Goal: Find specific page/section: Find specific page/section

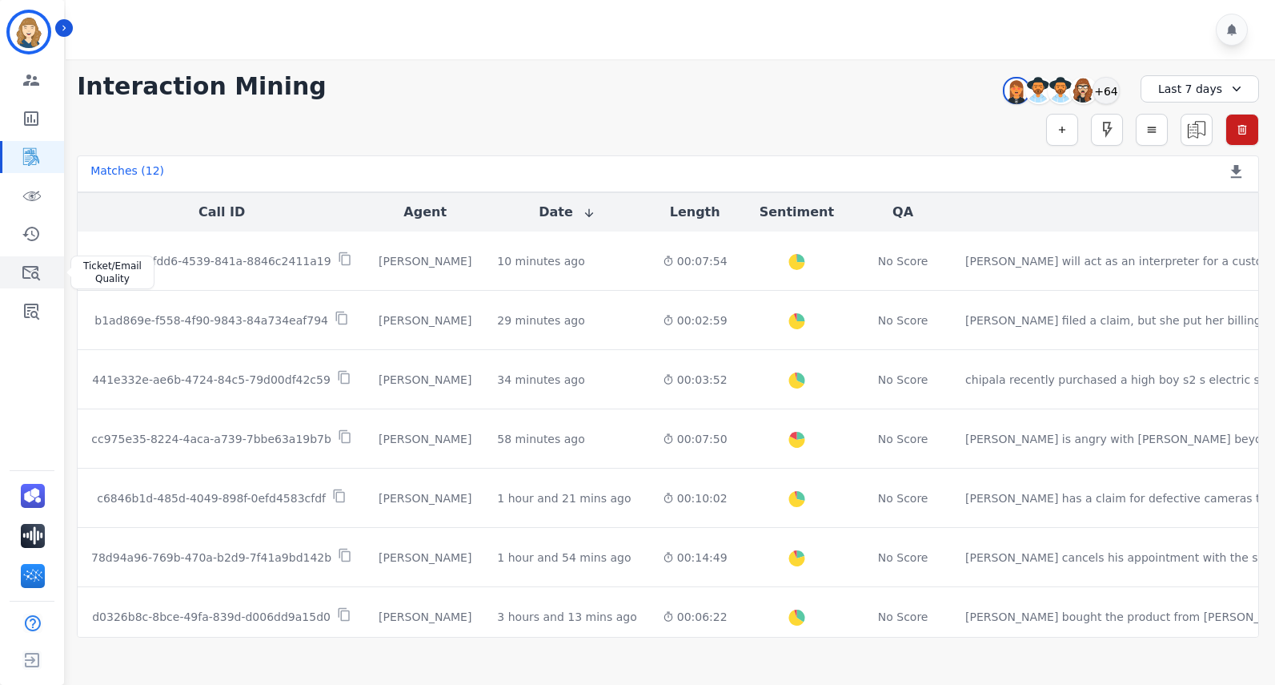
click at [30, 271] on icon "Sidebar" at bounding box center [31, 272] width 19 height 19
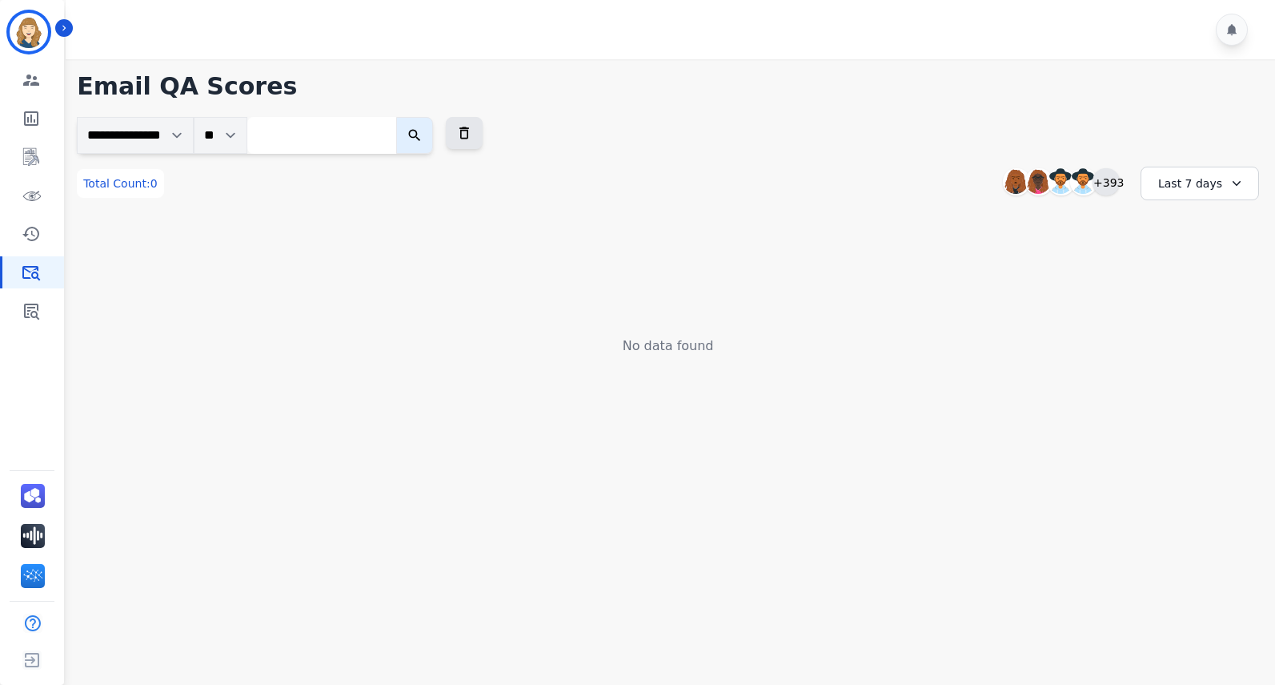
click at [1107, 183] on div "+393" at bounding box center [1106, 181] width 27 height 27
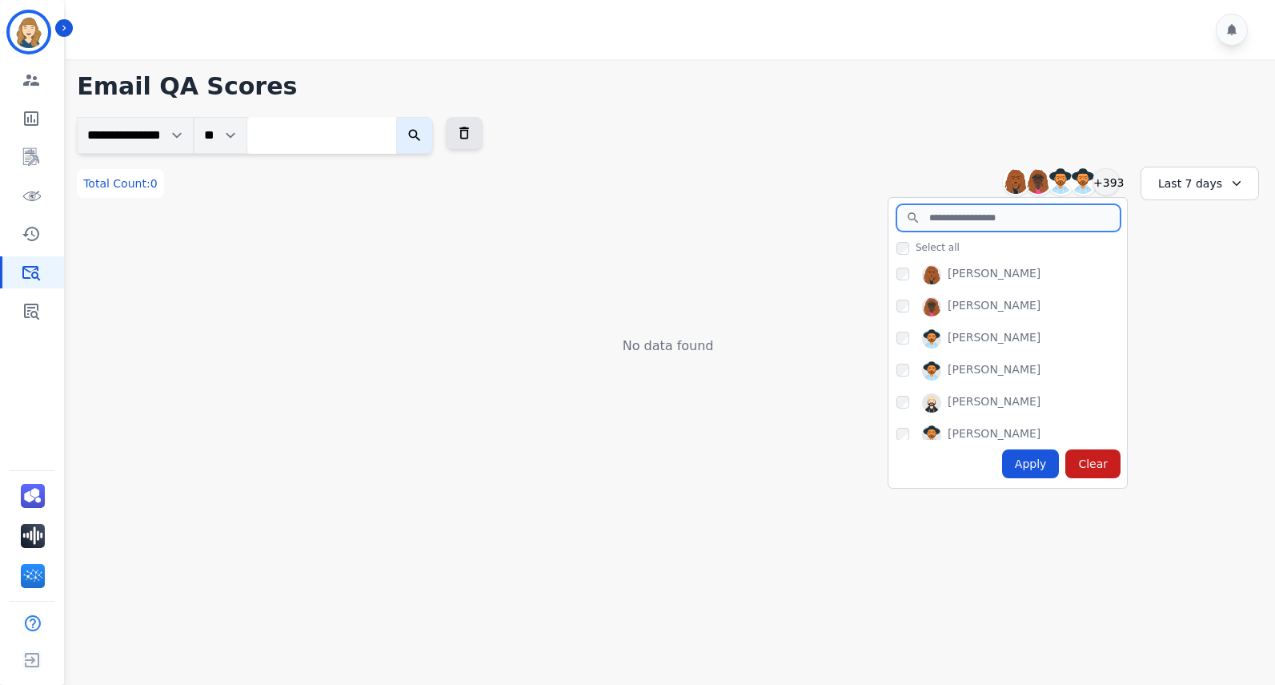
click at [947, 217] on input "search" at bounding box center [1009, 217] width 224 height 27
type input "***"
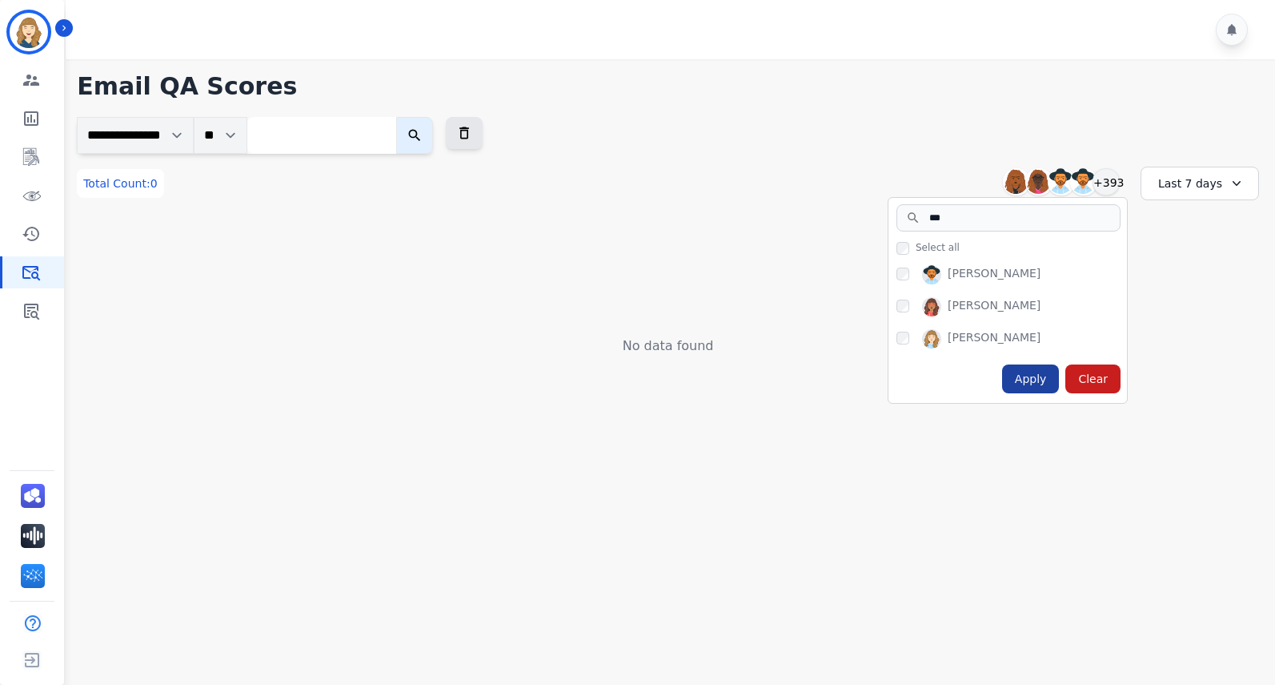
click at [1044, 380] on div "Apply" at bounding box center [1031, 378] width 58 height 29
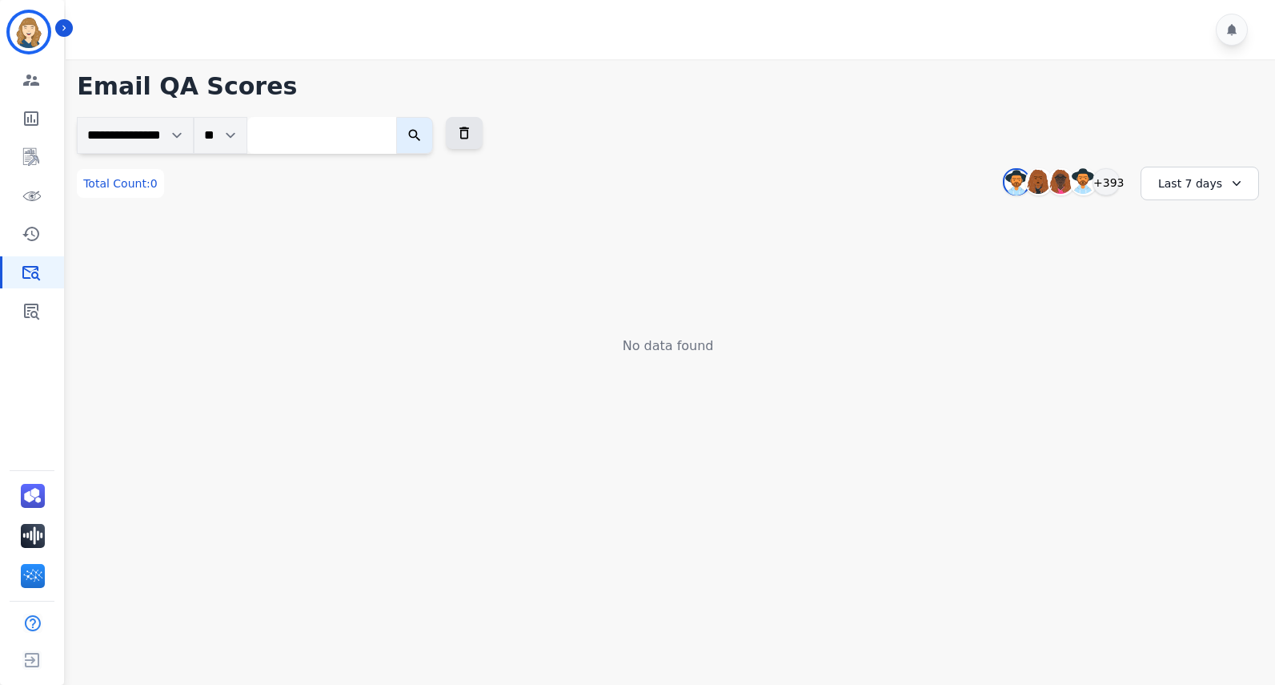
click at [1167, 184] on div "Last 7 days" at bounding box center [1200, 184] width 119 height 34
click at [1167, 334] on li "Last 90 days" at bounding box center [1211, 339] width 80 height 16
click at [1167, 186] on icon at bounding box center [1240, 183] width 16 height 16
click at [1167, 351] on li "Last 12 months" at bounding box center [1211, 366] width 80 height 32
click at [1014, 177] on img at bounding box center [1011, 183] width 24 height 26
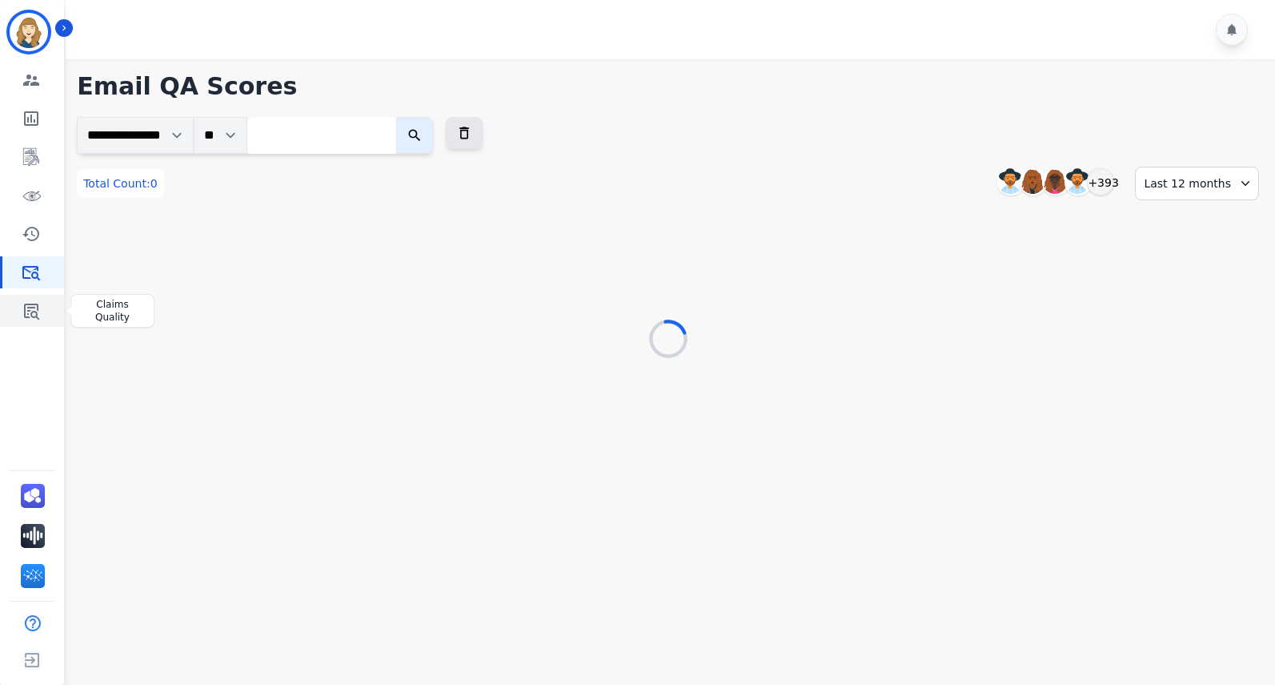
click at [22, 305] on icon "Sidebar" at bounding box center [31, 310] width 19 height 19
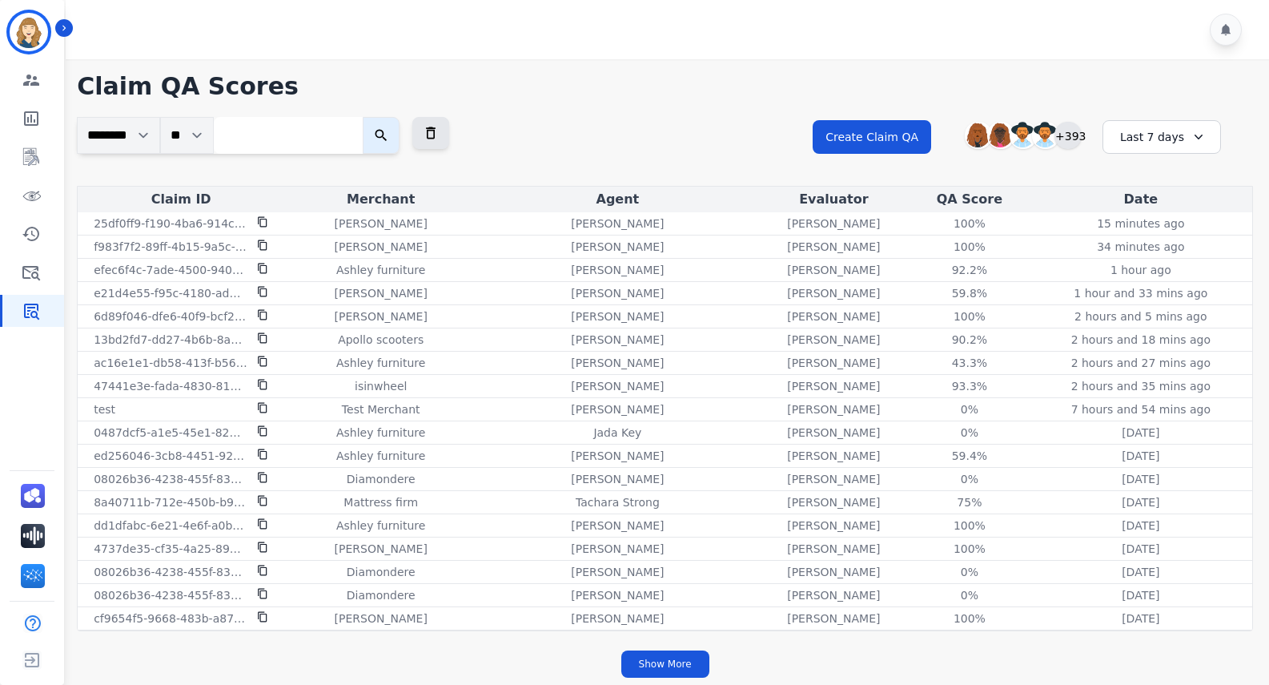
click at [1073, 133] on div "+393" at bounding box center [1068, 135] width 27 height 27
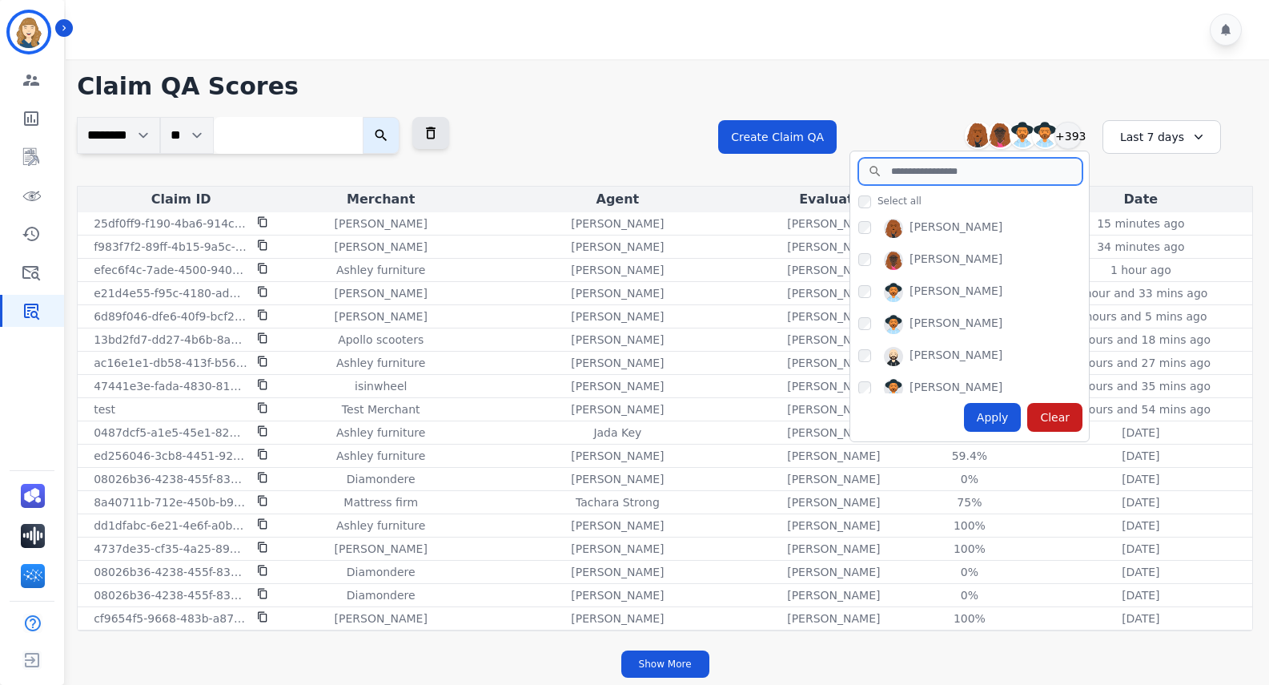
click at [915, 172] on input "search" at bounding box center [970, 171] width 224 height 27
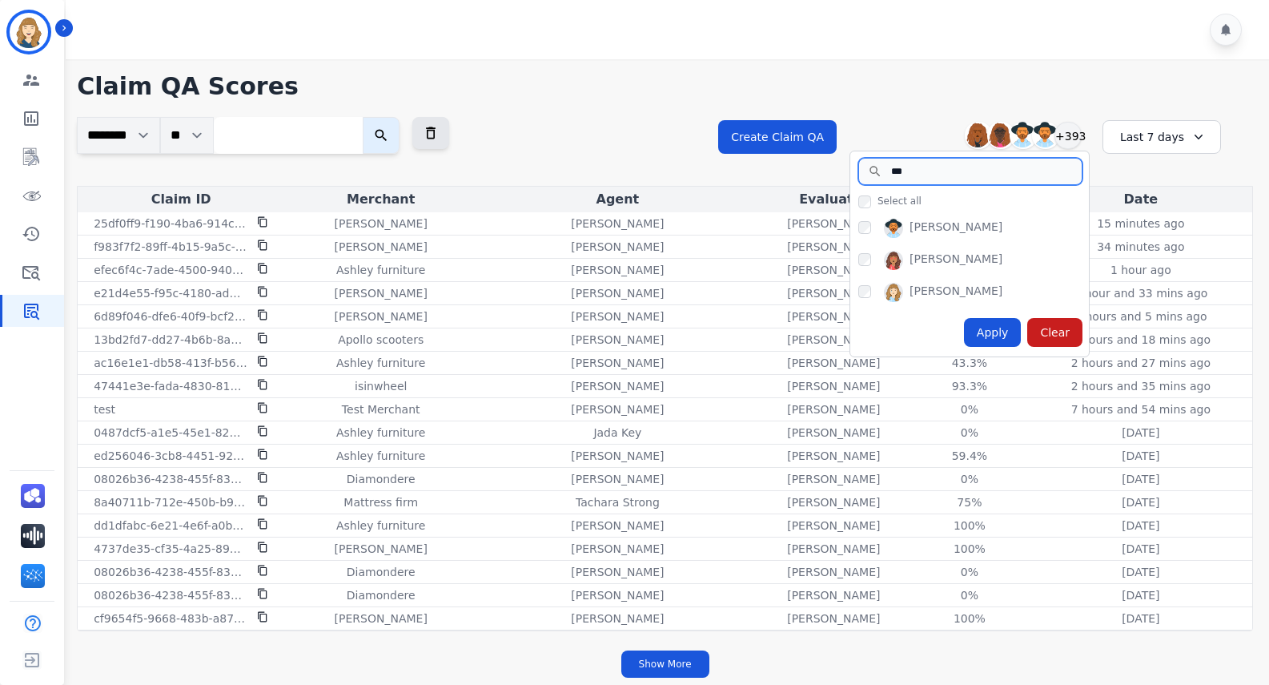
type input "***"
click at [996, 337] on div "Apply" at bounding box center [993, 332] width 58 height 29
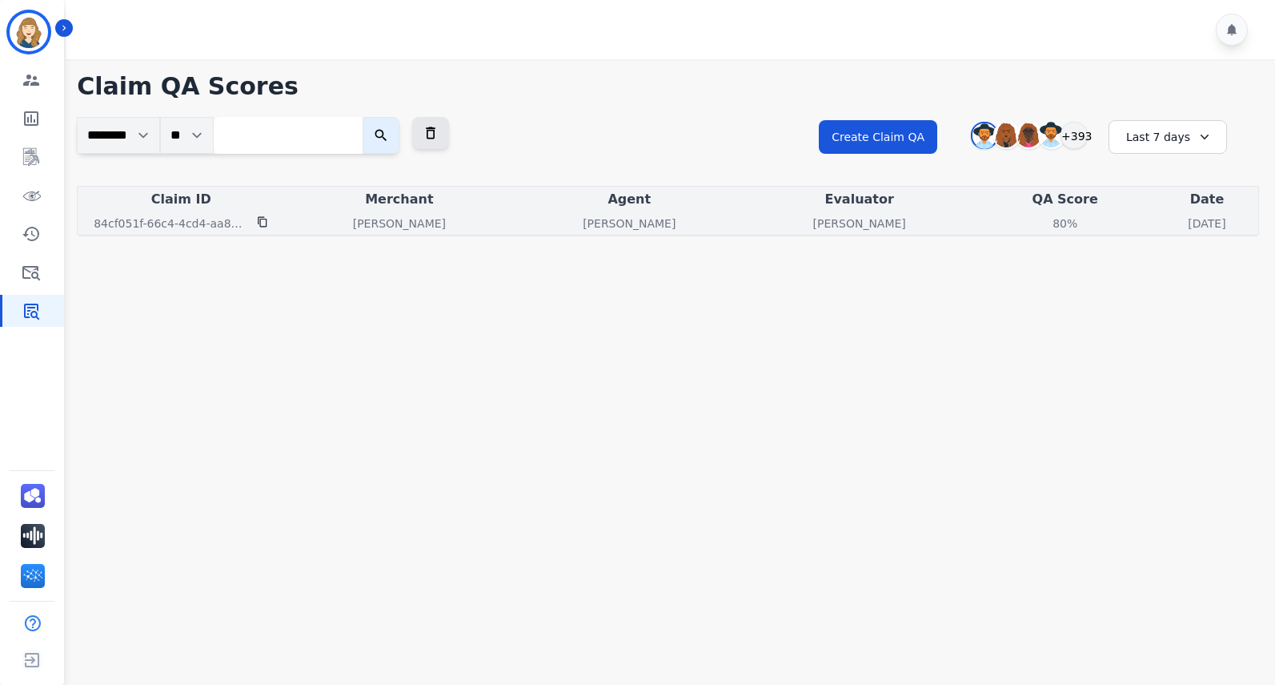
click at [261, 220] on icon at bounding box center [262, 221] width 11 height 11
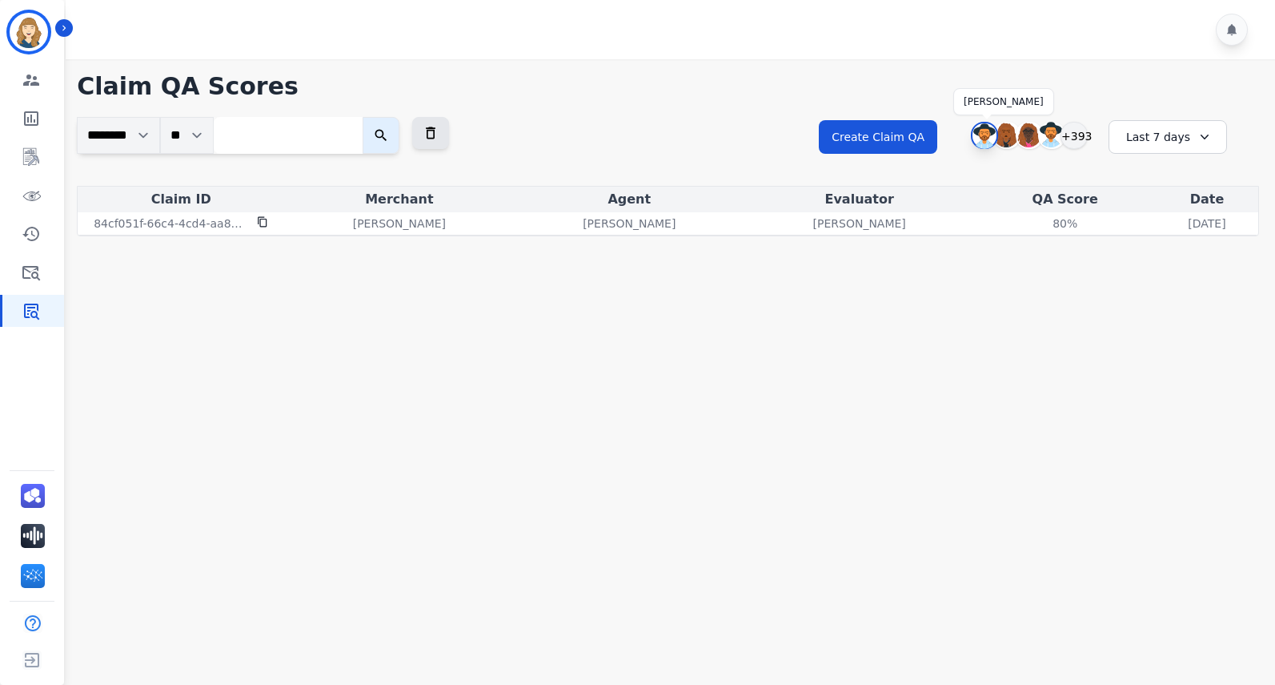
click at [986, 135] on img at bounding box center [985, 136] width 24 height 26
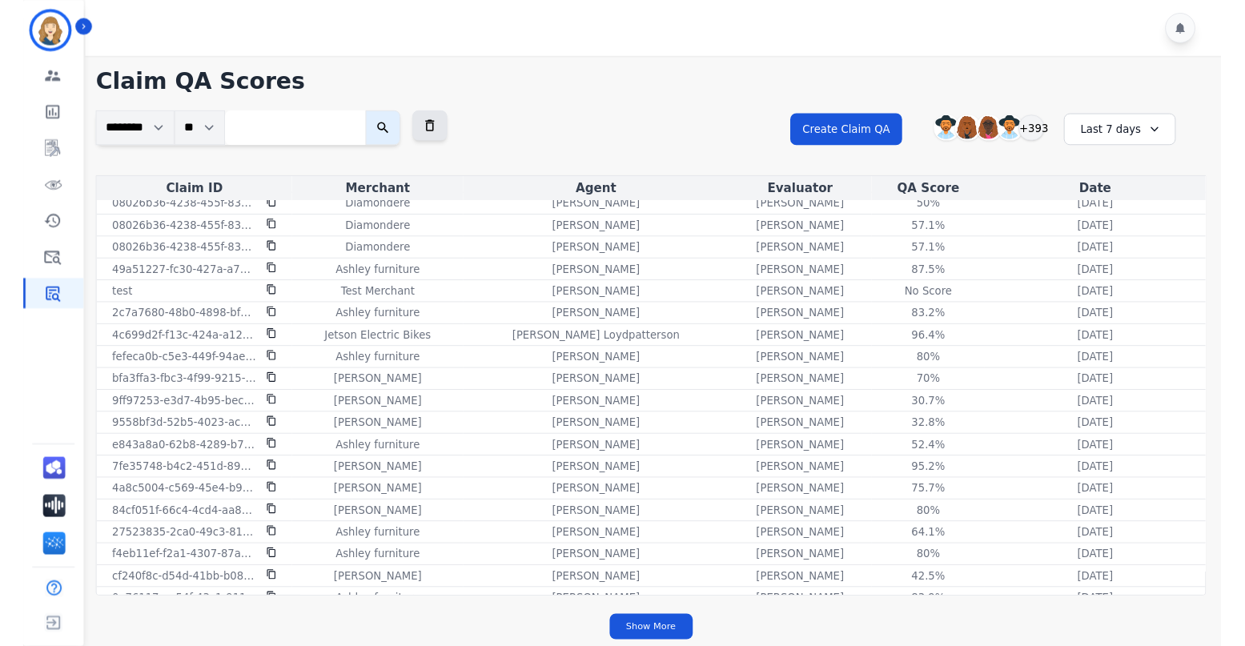
scroll to position [660, 0]
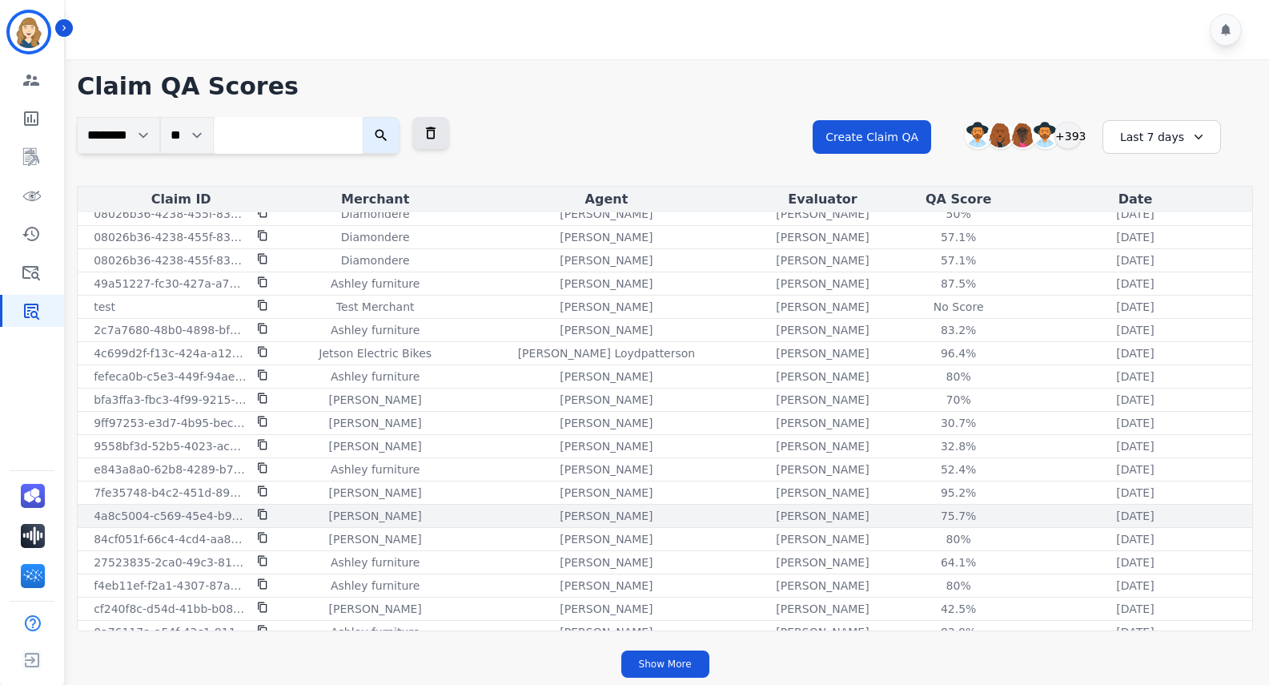
click at [264, 514] on icon at bounding box center [262, 513] width 11 height 11
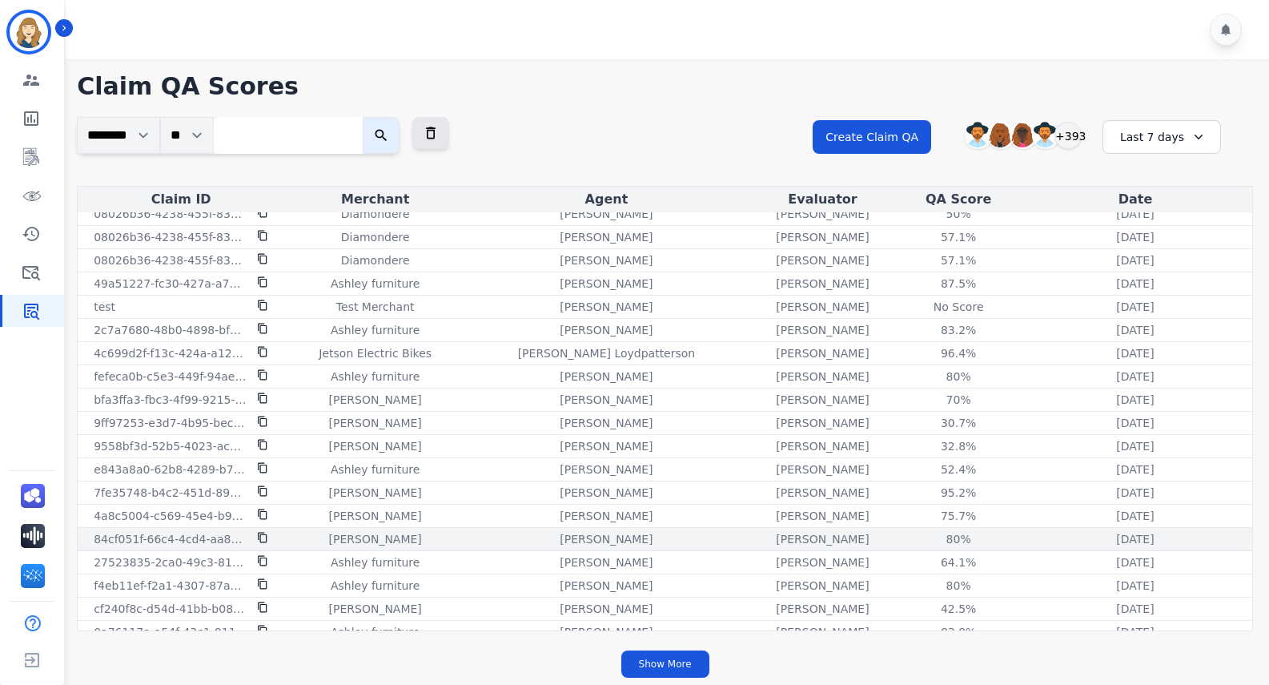
drag, startPoint x: 1191, startPoint y: 541, endPoint x: 86, endPoint y: 539, distance: 1104.1
click at [86, 539] on tr "84cf051f-66c4-4cd4-aa8b-2779a5284406 [PERSON_NAME] [PERSON_NAME] [PERSON_NAME] …" at bounding box center [665, 539] width 1175 height 23
copy tr "84cf051f-66c4-4cd4-aa8b-2779a5284406 [PERSON_NAME] [PERSON_NAME] [PERSON_NAME] …"
click at [263, 537] on icon at bounding box center [262, 537] width 11 height 11
